Goal: Use online tool/utility: Utilize a website feature to perform a specific function

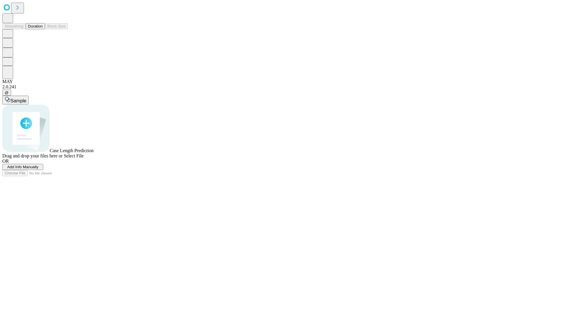
click at [43, 29] on button "Duration" at bounding box center [35, 26] width 19 height 6
click at [39, 169] on span "Add Info Manually" at bounding box center [22, 167] width 31 height 4
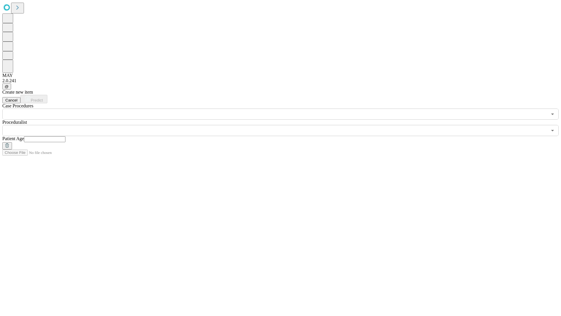
click at [65, 136] on input "text" at bounding box center [45, 139] width 42 height 6
type input "***"
click at [285, 125] on input "text" at bounding box center [274, 130] width 545 height 11
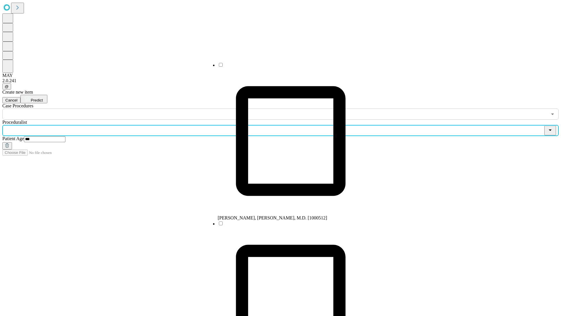
click at [285, 67] on li "[PERSON_NAME], [PERSON_NAME], M.D. [1000512]" at bounding box center [291, 141] width 146 height 158
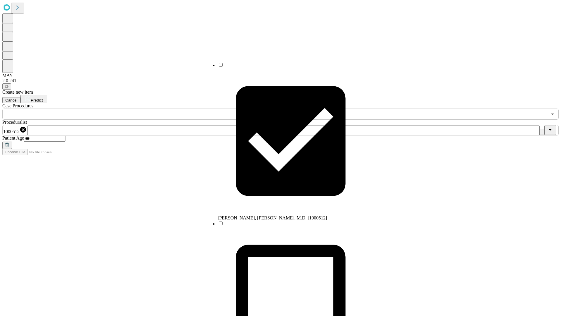
click at [123, 108] on input "text" at bounding box center [274, 113] width 545 height 11
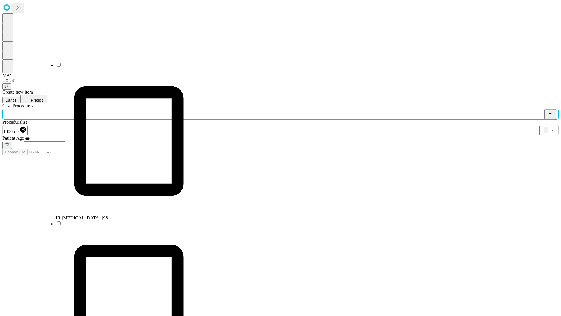
click at [123, 67] on li "IR [MEDICAL_DATA] [98]" at bounding box center [129, 141] width 146 height 158
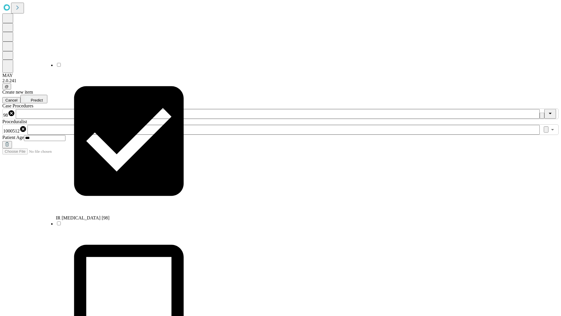
click at [43, 98] on span "Predict" at bounding box center [37, 100] width 12 height 4
